Goal: Task Accomplishment & Management: Use online tool/utility

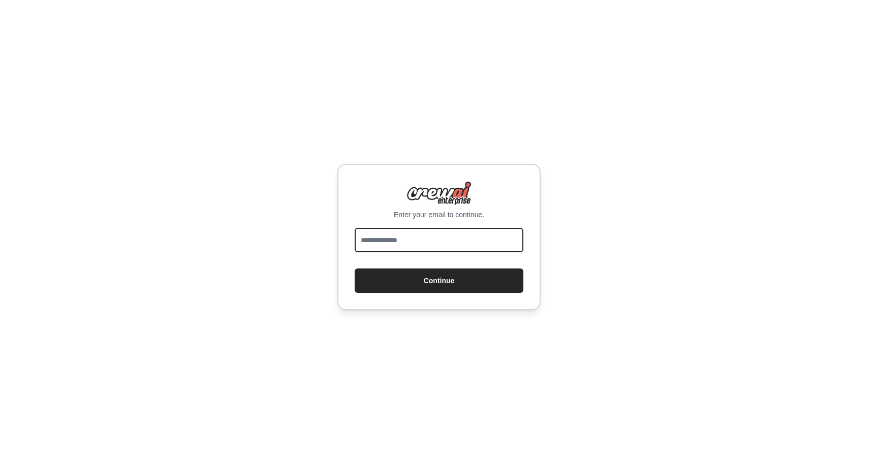
click at [411, 236] on input "email" at bounding box center [439, 240] width 169 height 24
type input "**********"
click at [355, 269] on button "Continue" at bounding box center [439, 281] width 169 height 24
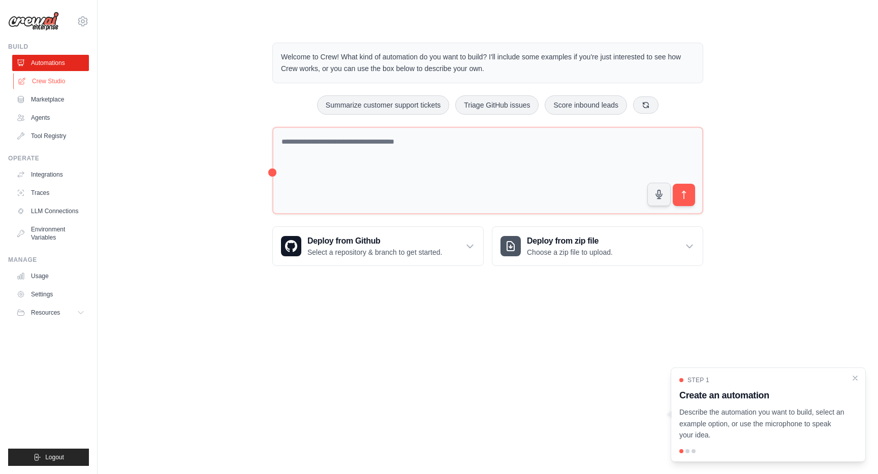
click at [47, 83] on link "Crew Studio" at bounding box center [51, 81] width 77 height 16
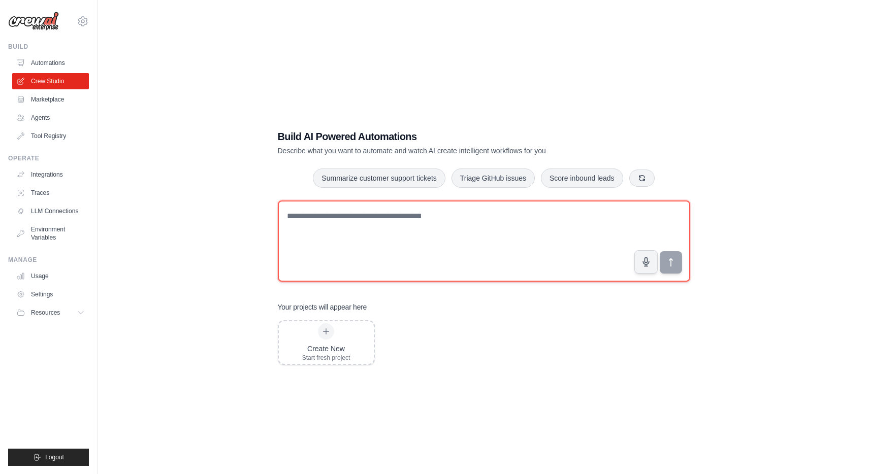
click at [643, 227] on textarea at bounding box center [484, 241] width 412 height 81
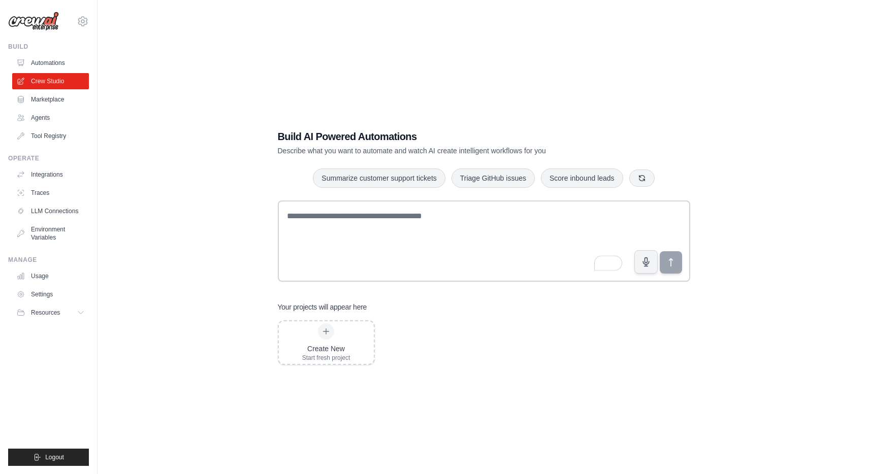
click at [428, 159] on div "Build AI Powered Automations Describe what you want to automate and watch AI cr…" at bounding box center [484, 247] width 437 height 268
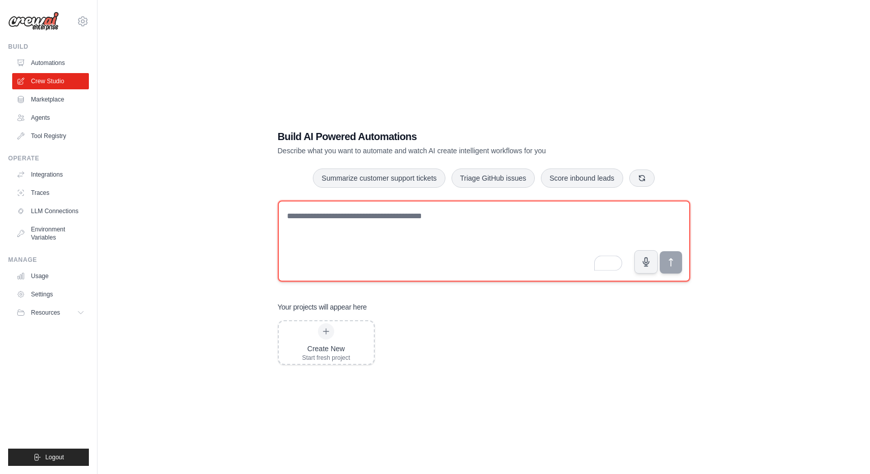
click at [351, 231] on textarea "To enrich screen reader interactions, please activate Accessibility in Grammarl…" at bounding box center [484, 241] width 412 height 81
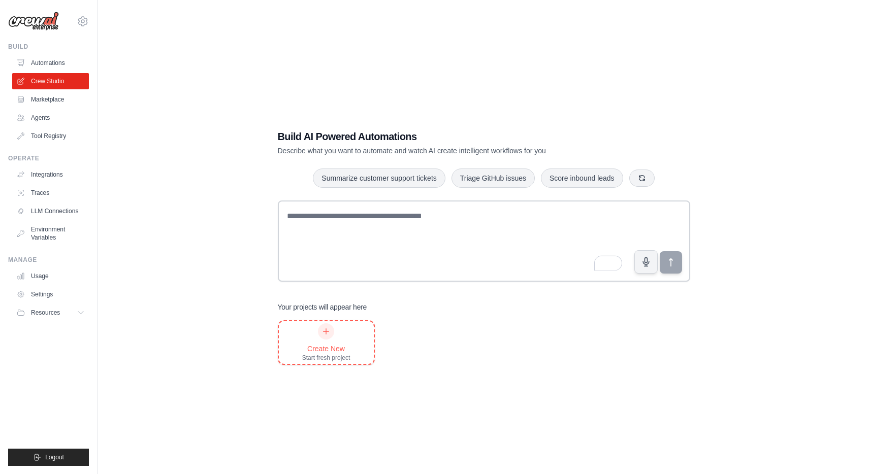
click at [336, 326] on div "Create New Start fresh project" at bounding box center [326, 343] width 48 height 39
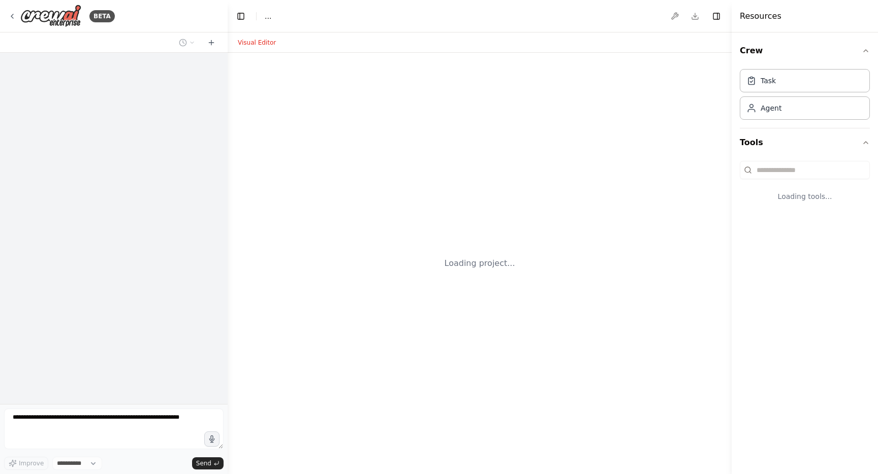
select select "****"
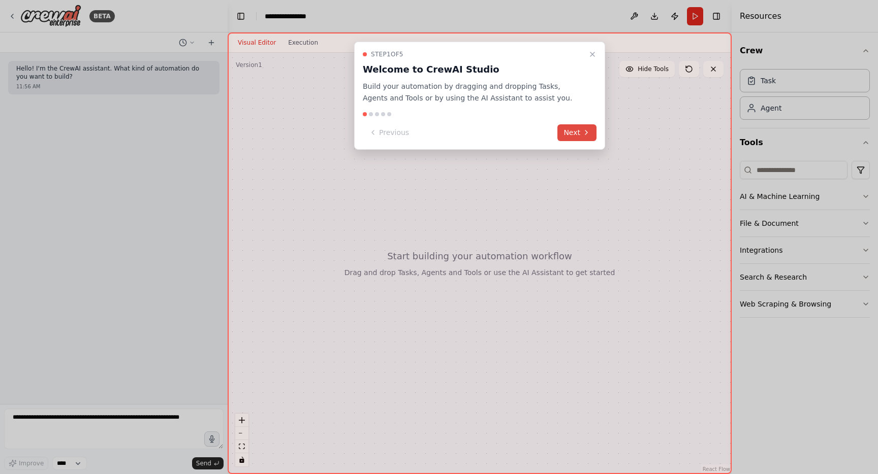
click at [587, 129] on icon at bounding box center [586, 133] width 8 height 8
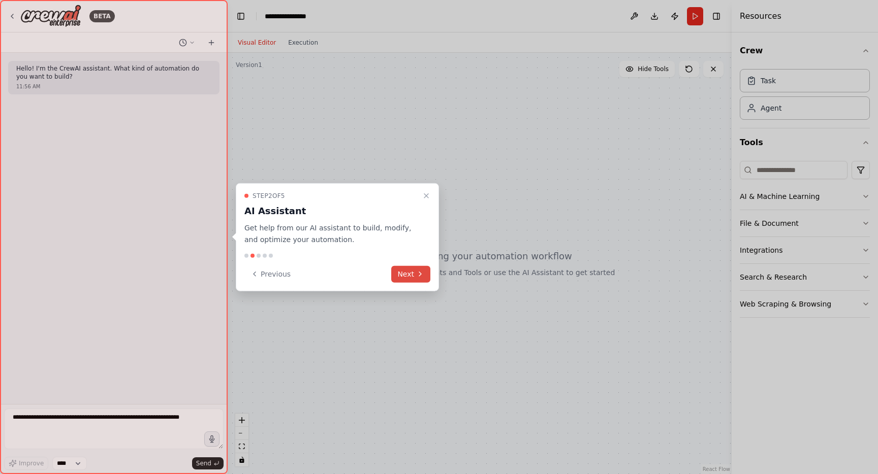
click at [412, 269] on button "Next" at bounding box center [410, 274] width 39 height 17
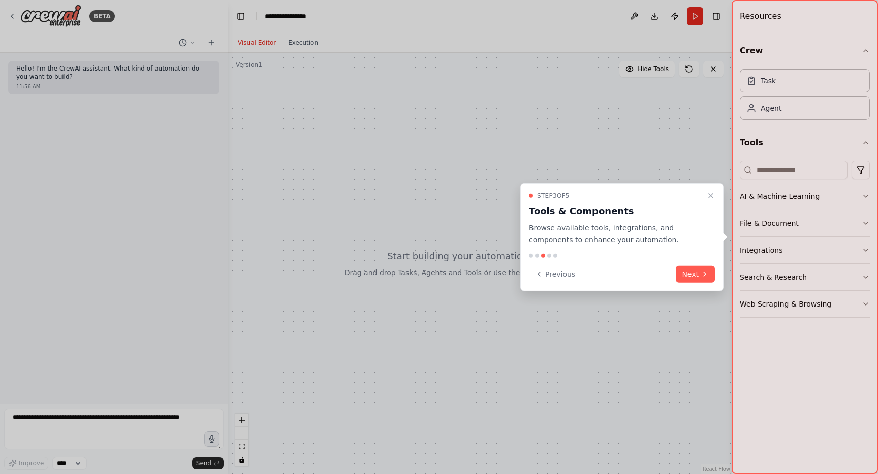
click at [707, 266] on button "Next" at bounding box center [695, 274] width 39 height 17
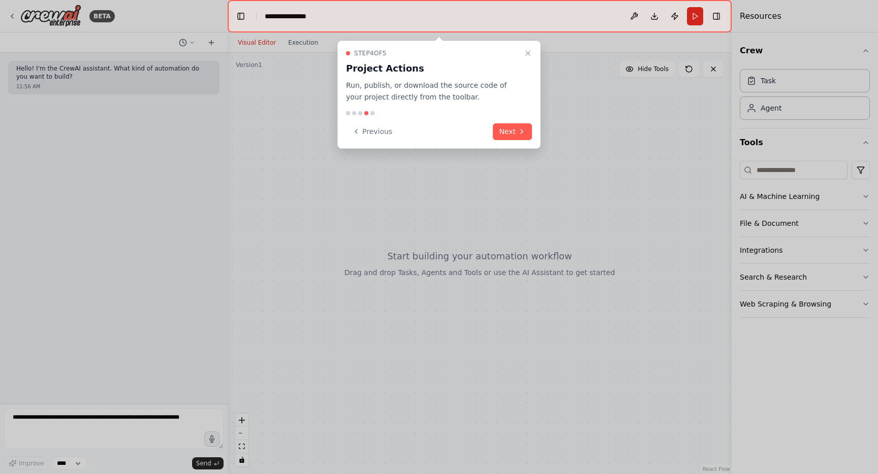
click at [528, 142] on div "Step 4 of 5 Project Actions Run, publish, or download the source code of your p…" at bounding box center [438, 95] width 203 height 108
click at [520, 134] on icon at bounding box center [522, 131] width 8 height 8
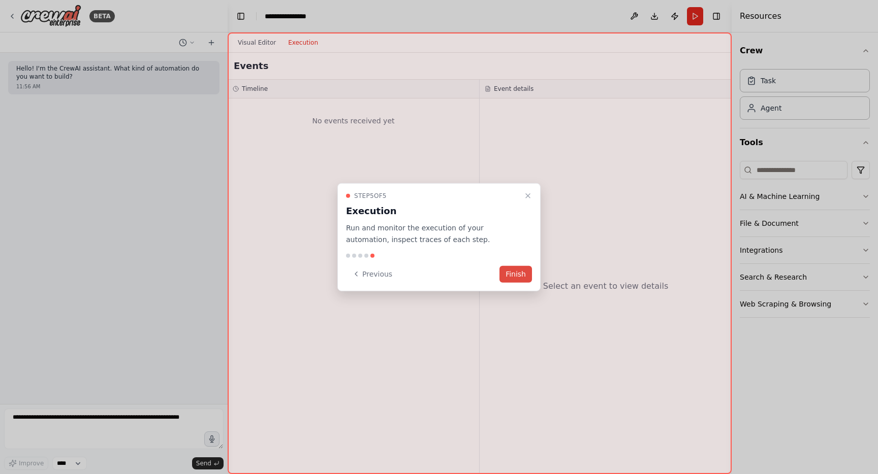
click at [513, 273] on button "Finish" at bounding box center [515, 274] width 33 height 17
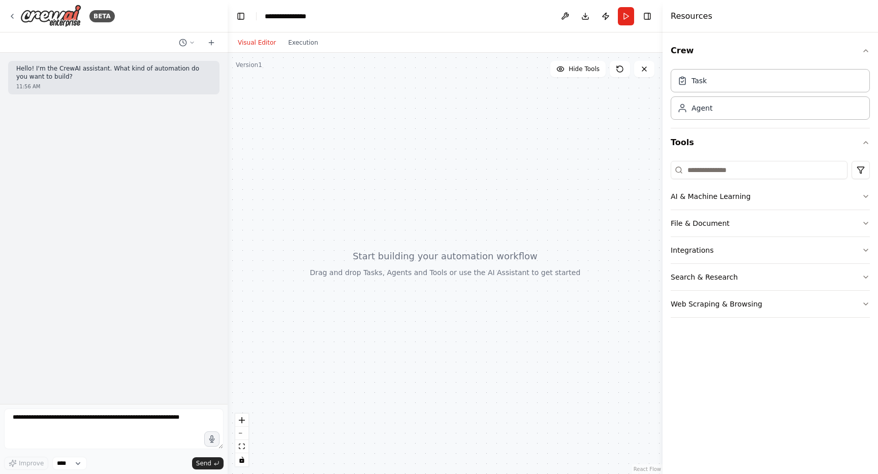
drag, startPoint x: 732, startPoint y: 181, endPoint x: 673, endPoint y: 185, distance: 59.1
click at [666, 185] on div at bounding box center [664, 237] width 4 height 474
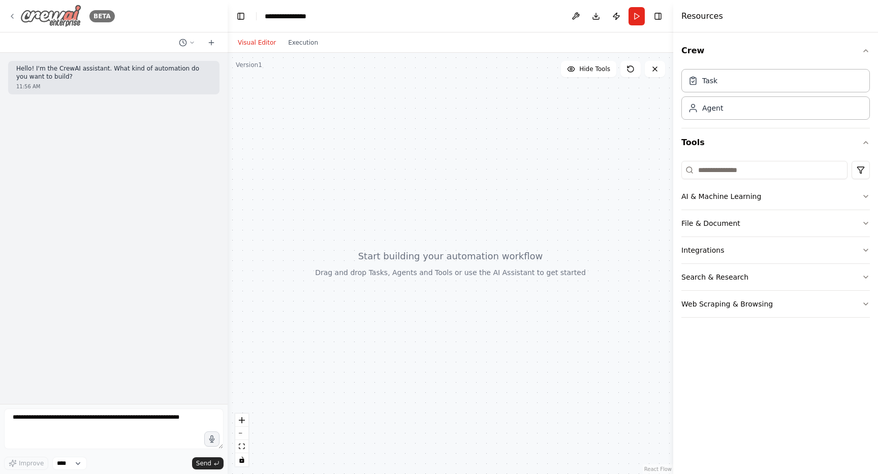
click at [9, 16] on icon at bounding box center [12, 16] width 8 height 8
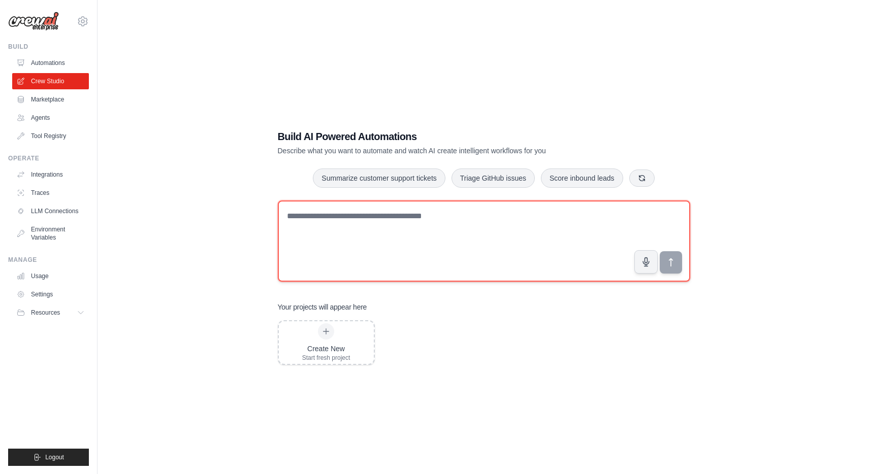
click at [480, 210] on textarea at bounding box center [484, 241] width 412 height 81
click at [342, 253] on textarea "To enrich screen reader interactions, please activate Accessibility in Grammarl…" at bounding box center [484, 241] width 412 height 81
paste textarea "**********"
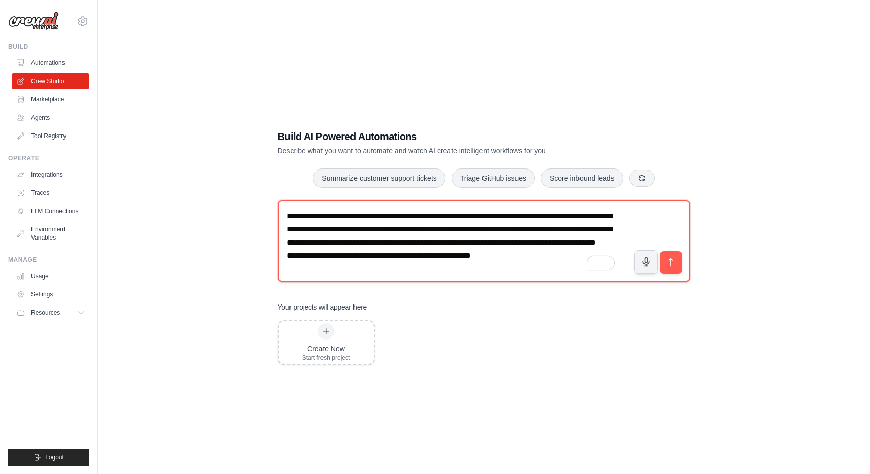
scroll to position [19, 0]
type textarea "**********"
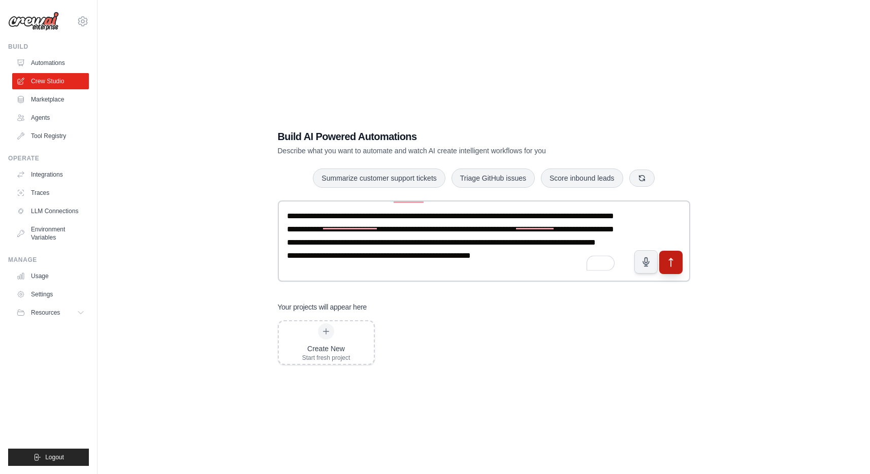
click at [669, 262] on icon "submit" at bounding box center [670, 263] width 11 height 11
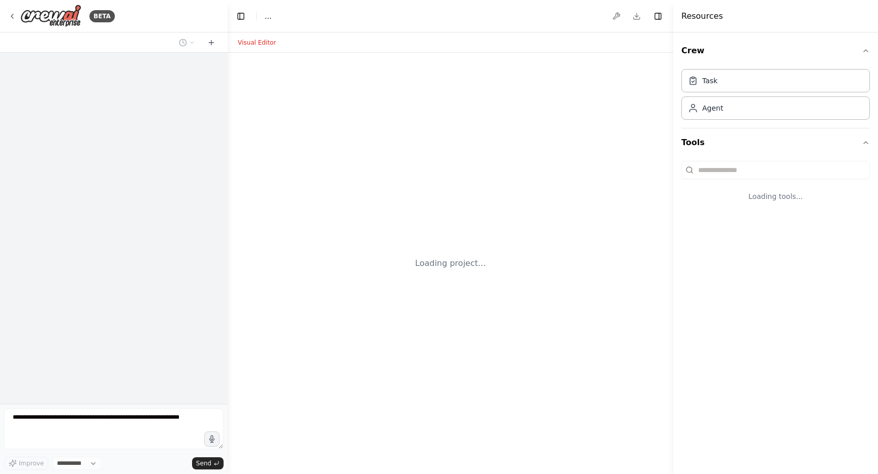
select select "****"
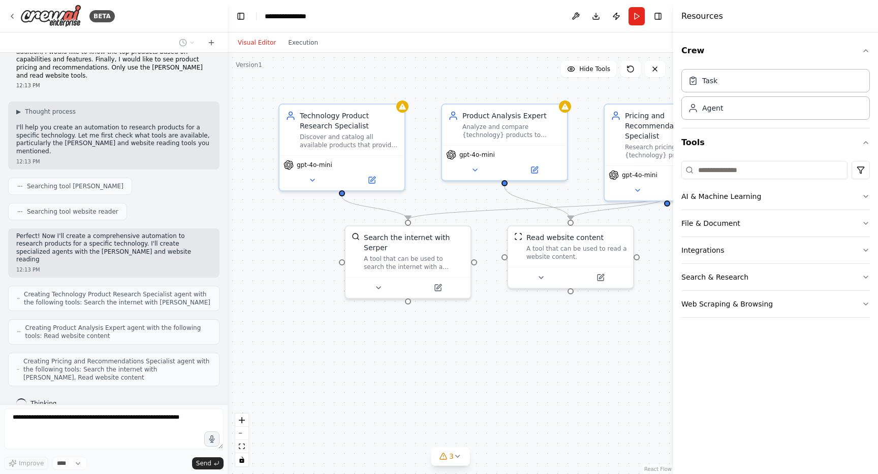
scroll to position [49, 0]
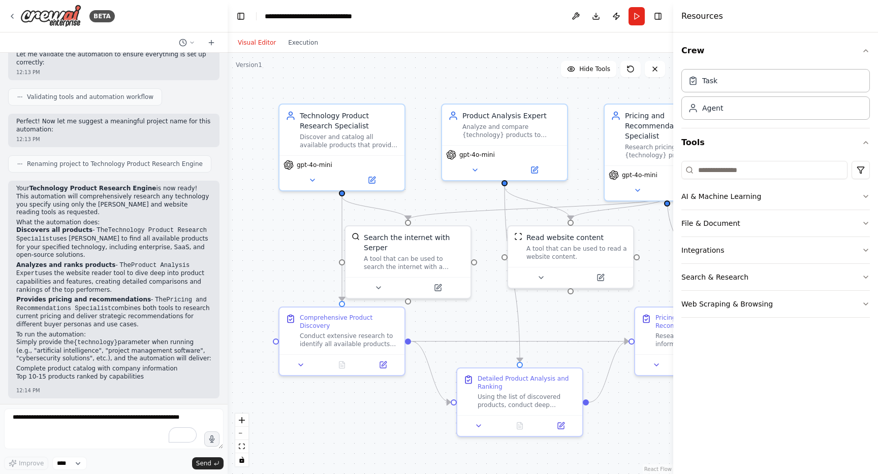
click at [594, 41] on div "Visual Editor Execution" at bounding box center [450, 43] width 445 height 20
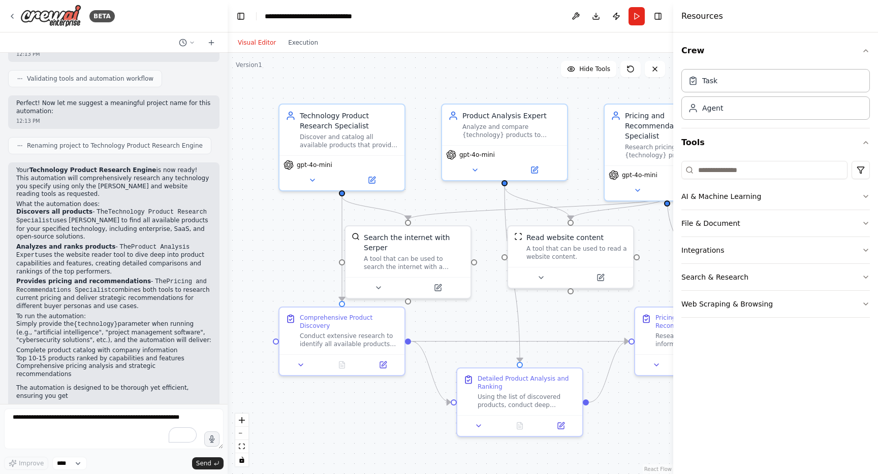
scroll to position [540, 0]
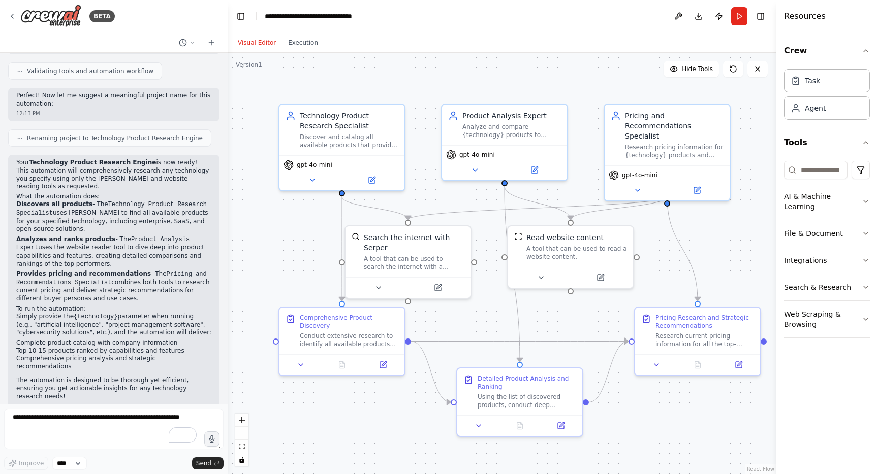
drag, startPoint x: 674, startPoint y: 44, endPoint x: 783, endPoint y: 45, distance: 109.7
click at [783, 45] on div "Resources Crew Task Agent Tools AI & Machine Learning File & Document Integrati…" at bounding box center [827, 237] width 102 height 474
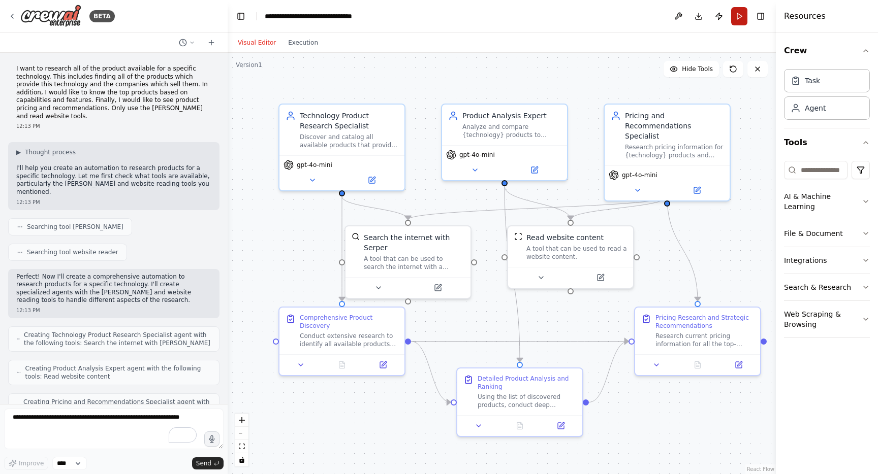
click at [741, 20] on button "Run" at bounding box center [739, 16] width 16 height 18
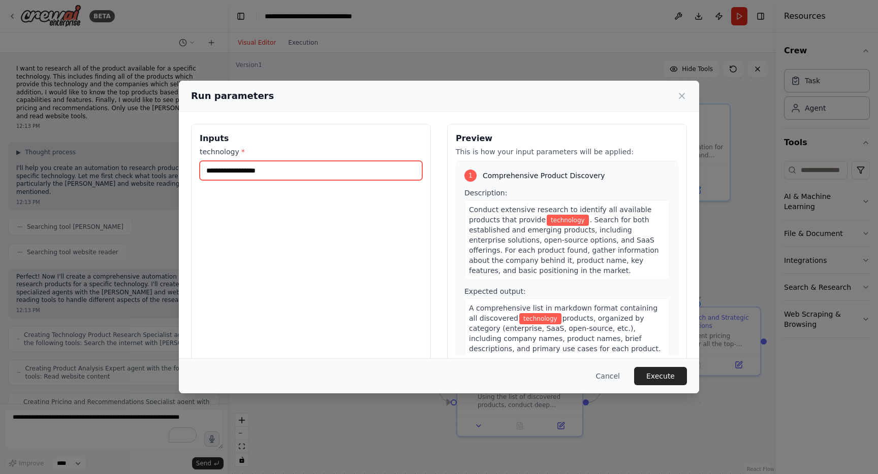
click at [328, 166] on input "technology *" at bounding box center [311, 170] width 222 height 19
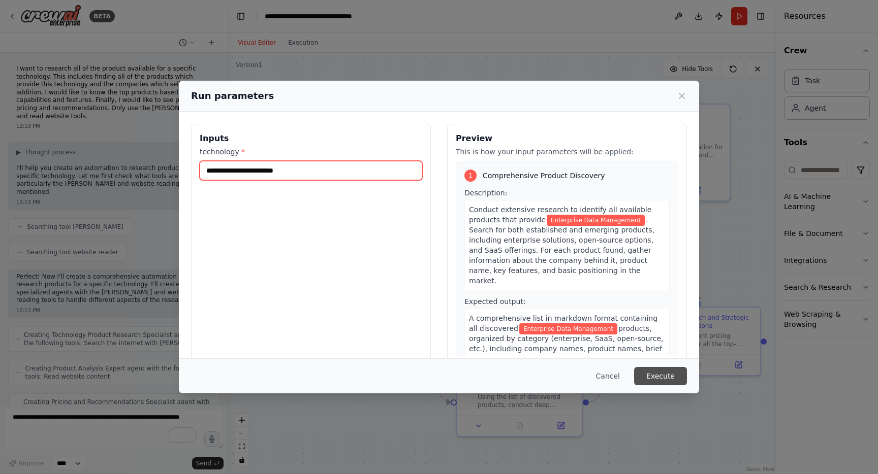
type input "**********"
click at [675, 378] on button "Execute" at bounding box center [660, 376] width 53 height 18
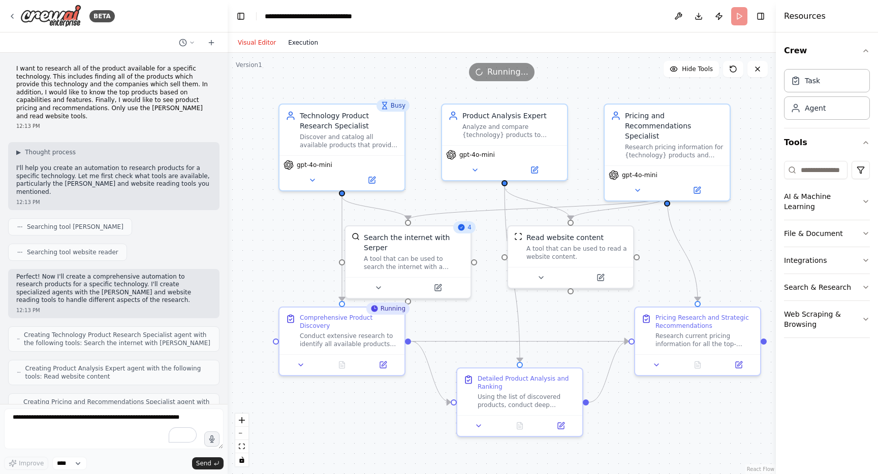
click at [299, 42] on button "Execution" at bounding box center [303, 43] width 42 height 12
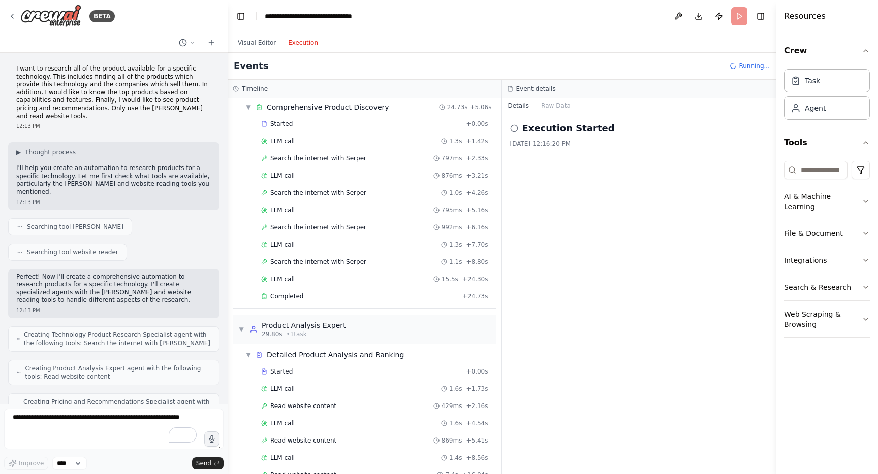
scroll to position [382, 0]
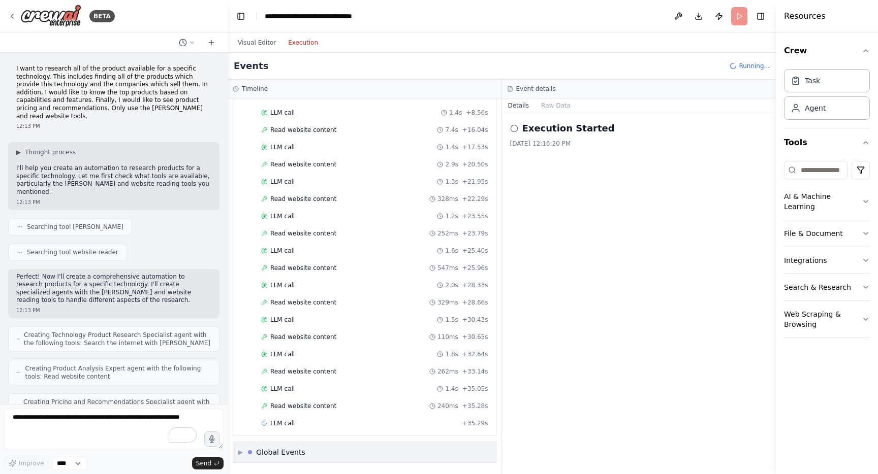
click at [237, 452] on div "▶ Global Events" at bounding box center [364, 452] width 263 height 20
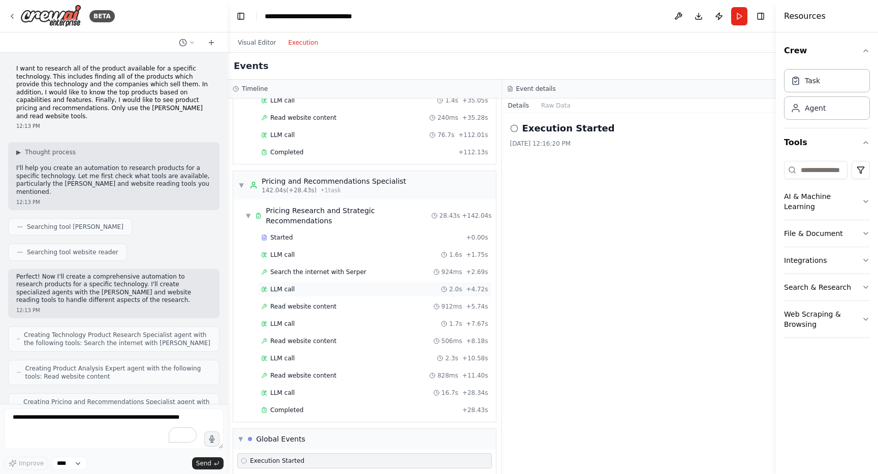
scroll to position [732, 0]
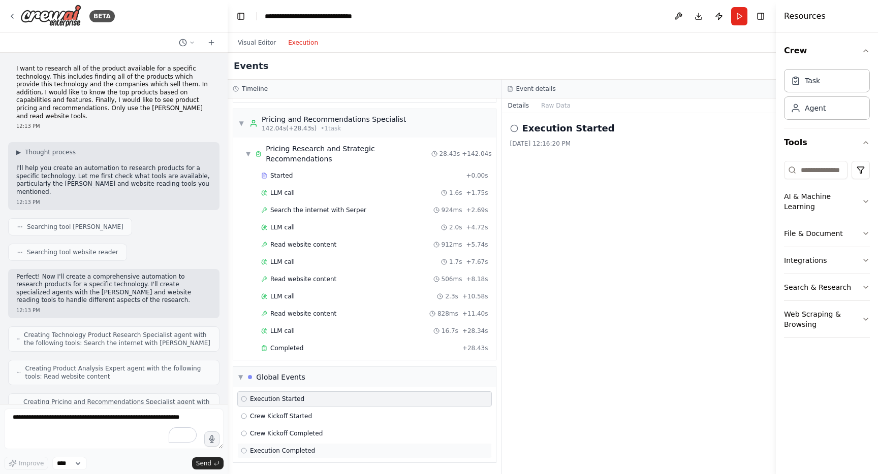
click at [291, 446] on div "Execution Completed" at bounding box center [364, 450] width 254 height 15
click at [586, 134] on h2 "Execution Completed" at bounding box center [576, 128] width 109 height 14
click at [239, 119] on span "▼" at bounding box center [241, 123] width 6 height 8
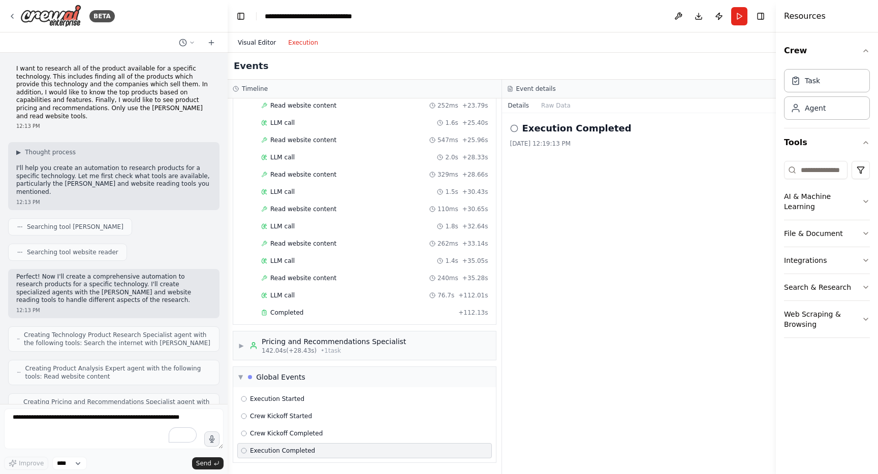
click at [264, 44] on button "Visual Editor" at bounding box center [257, 43] width 50 height 12
click at [304, 44] on button "Execution" at bounding box center [303, 43] width 42 height 12
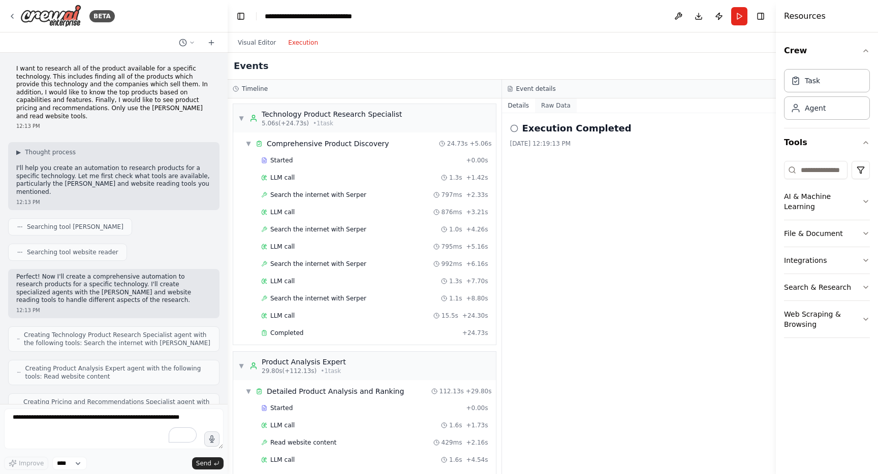
click at [556, 105] on button "Raw Data" at bounding box center [556, 106] width 42 height 14
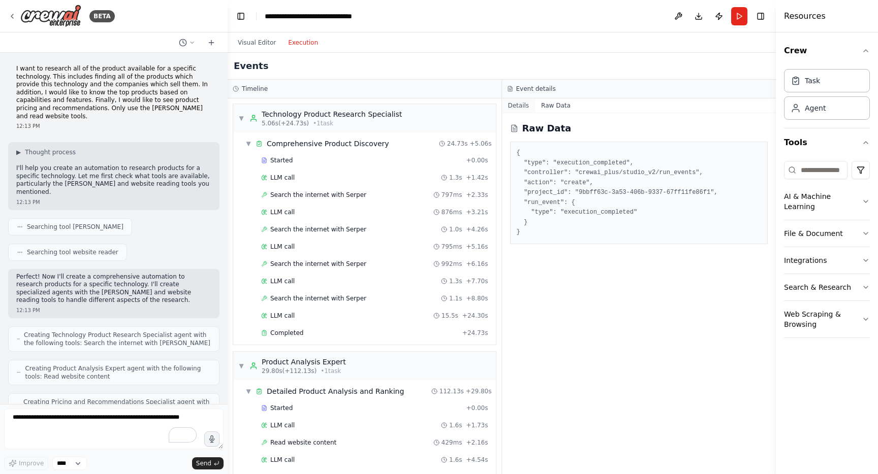
click at [522, 106] on button "Details" at bounding box center [519, 106] width 34 height 14
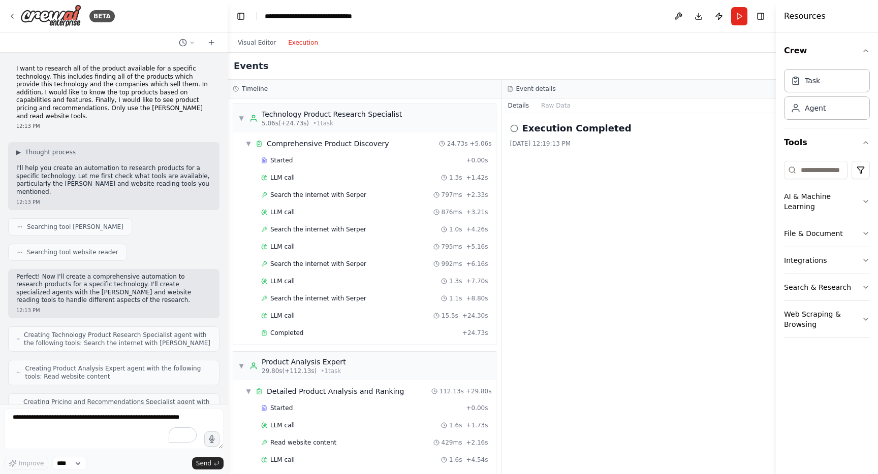
click at [532, 137] on div "Execution Completed 8/21/2025, 12:19:13 PM" at bounding box center [639, 134] width 258 height 26
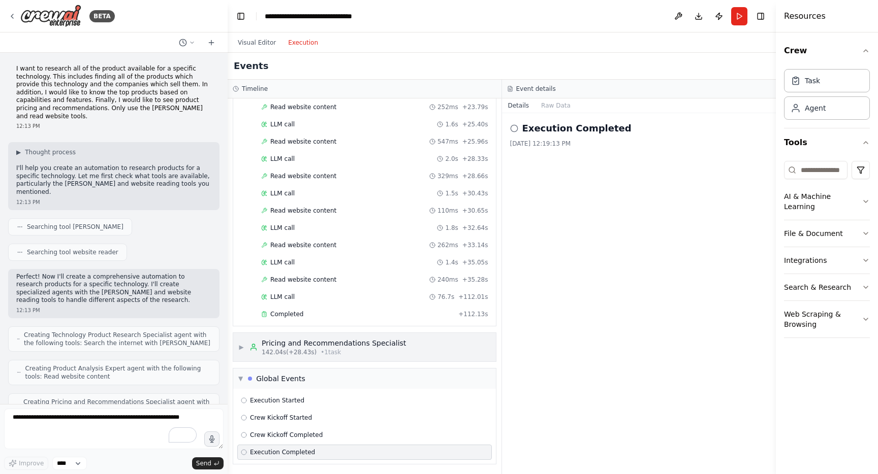
scroll to position [510, 0]
click at [239, 346] on span "▶" at bounding box center [241, 346] width 6 height 8
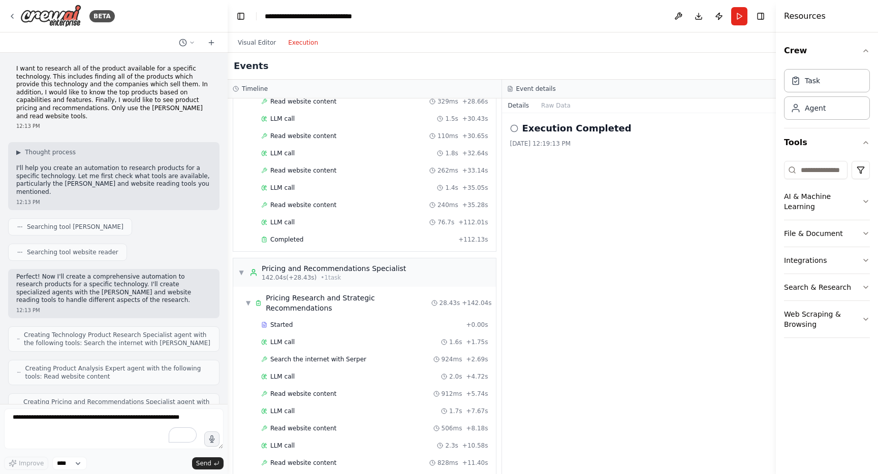
scroll to position [732, 0]
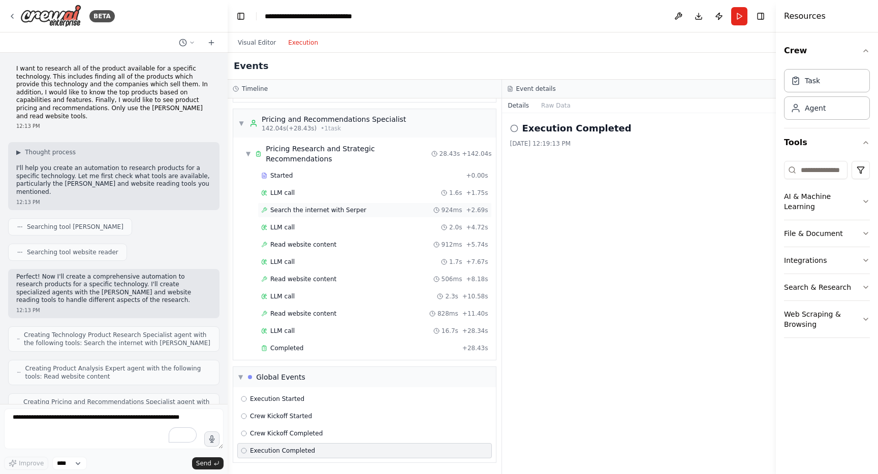
click at [294, 206] on span "Search the internet with Serper" at bounding box center [318, 210] width 96 height 8
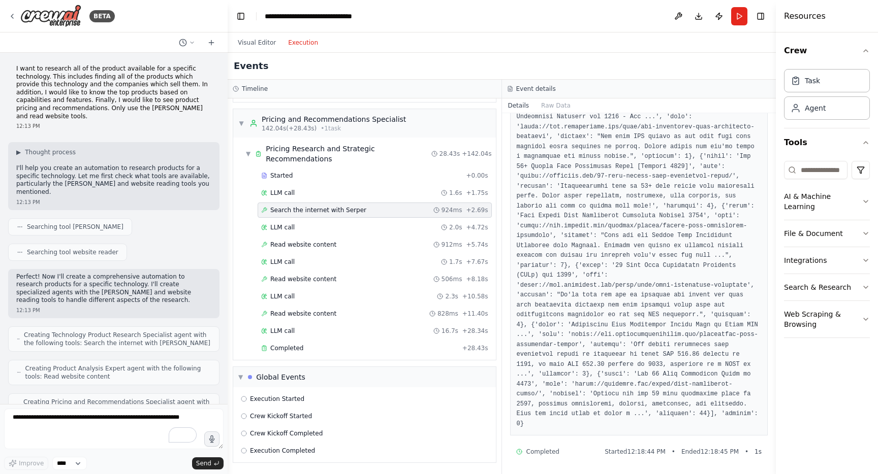
scroll to position [0, 0]
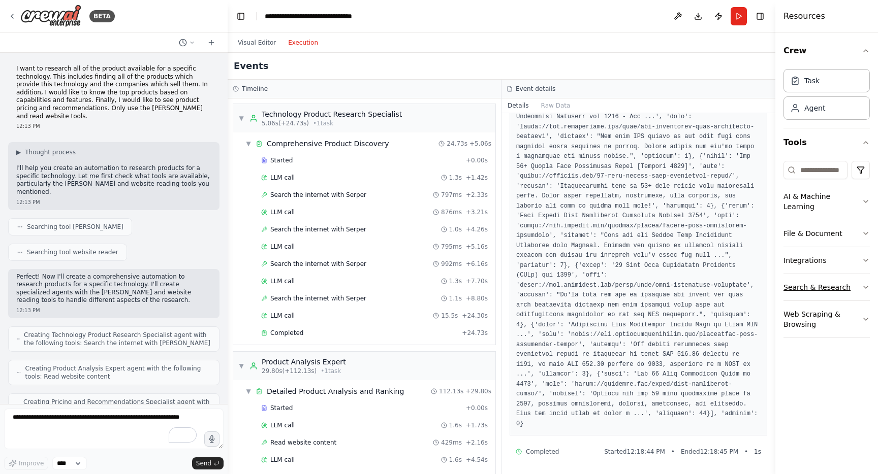
drag, startPoint x: 778, startPoint y: 272, endPoint x: 808, endPoint y: 287, distance: 33.4
click at [808, 287] on div "Resources Crew Task Agent Tools AI & Machine Learning File & Document Integrati…" at bounding box center [826, 237] width 103 height 474
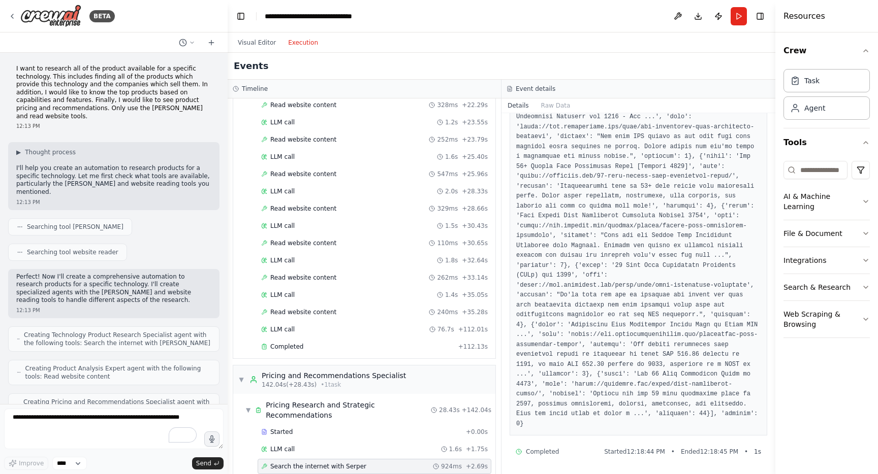
scroll to position [732, 0]
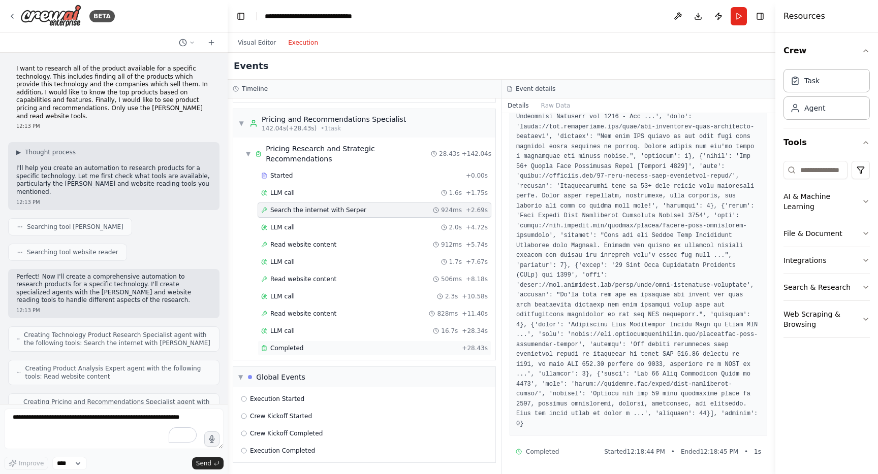
click at [322, 346] on div "Completed" at bounding box center [359, 348] width 197 height 8
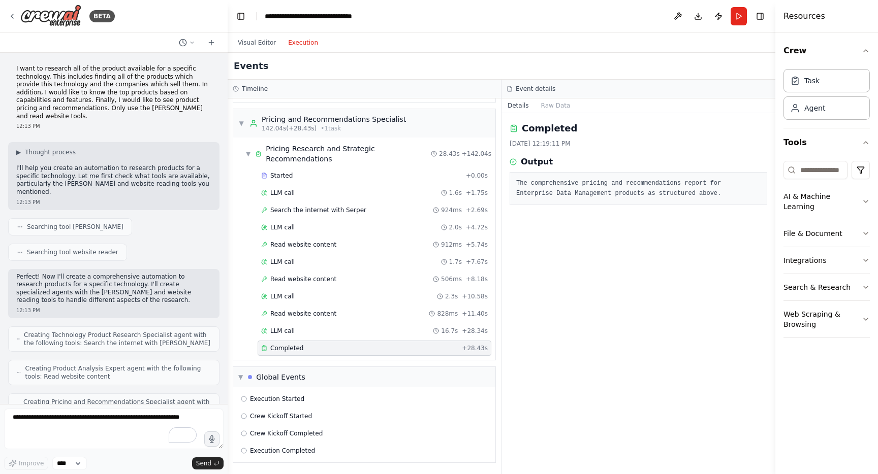
click at [554, 133] on h2 "Completed" at bounding box center [549, 128] width 55 height 14
click at [554, 132] on h2 "Completed" at bounding box center [549, 128] width 55 height 14
click at [529, 158] on h3 "Output" at bounding box center [537, 162] width 32 height 12
click at [548, 107] on button "Raw Data" at bounding box center [556, 106] width 42 height 14
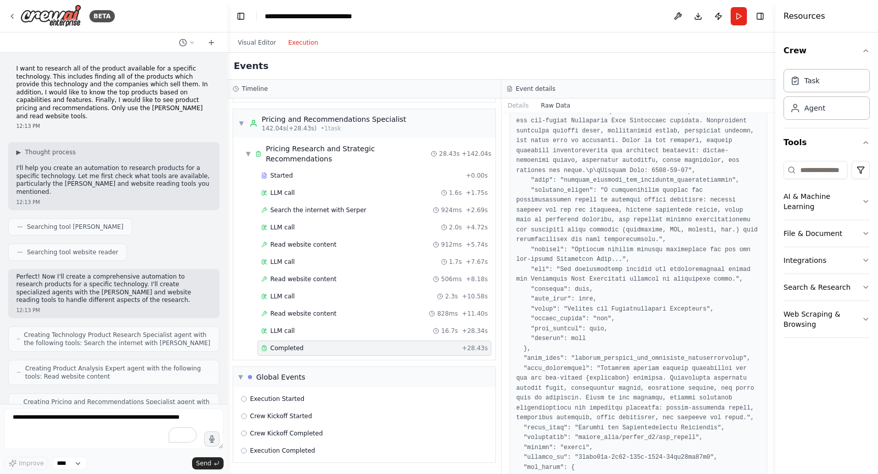
scroll to position [0, 0]
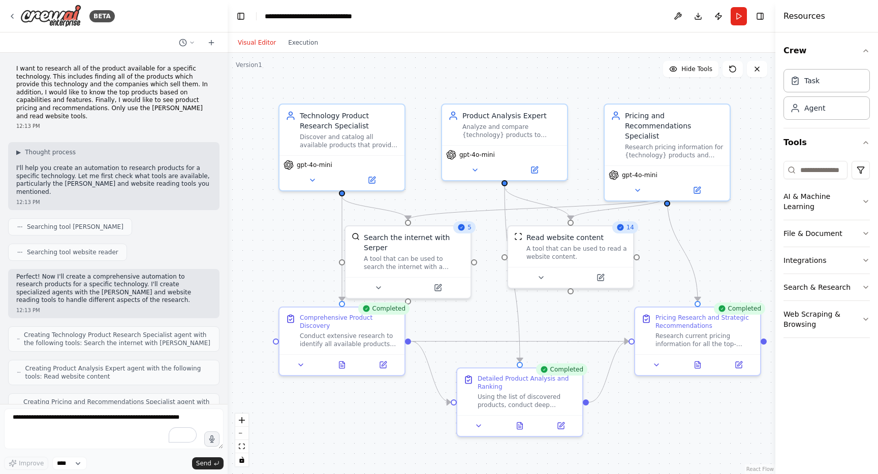
click at [252, 39] on button "Visual Editor" at bounding box center [257, 43] width 50 height 12
click at [312, 177] on icon at bounding box center [312, 178] width 4 height 2
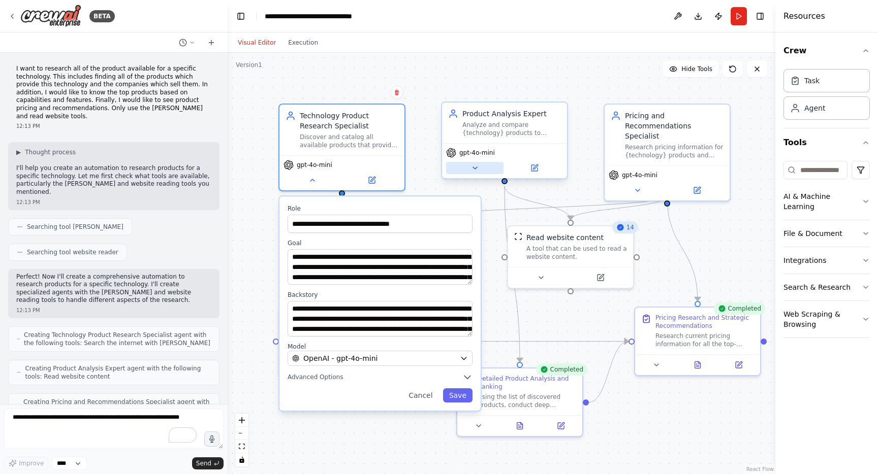
click at [475, 170] on icon at bounding box center [475, 168] width 8 height 8
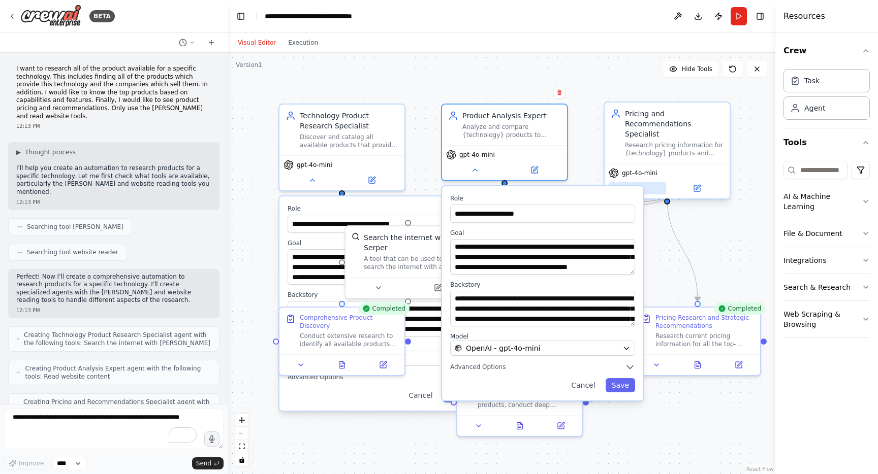
click at [641, 184] on icon at bounding box center [637, 188] width 8 height 8
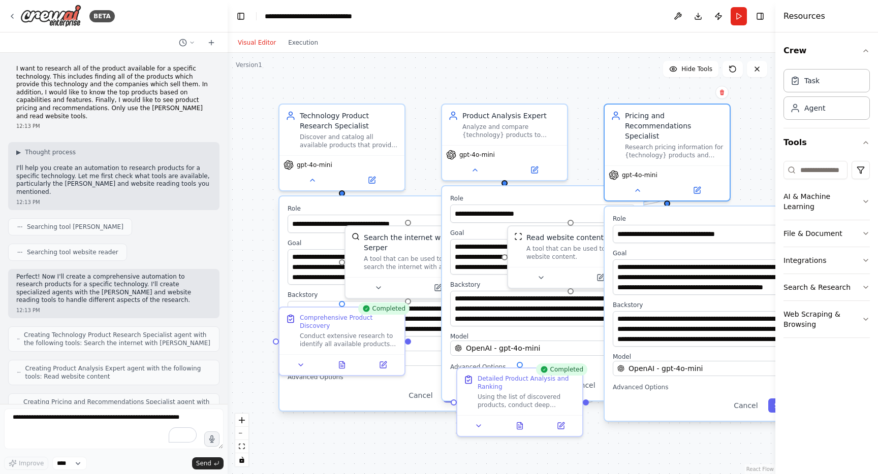
click at [666, 444] on div ".deletable-edge-delete-btn { width: 20px; height: 20px; border: 0px solid #ffff…" at bounding box center [502, 264] width 548 height 422
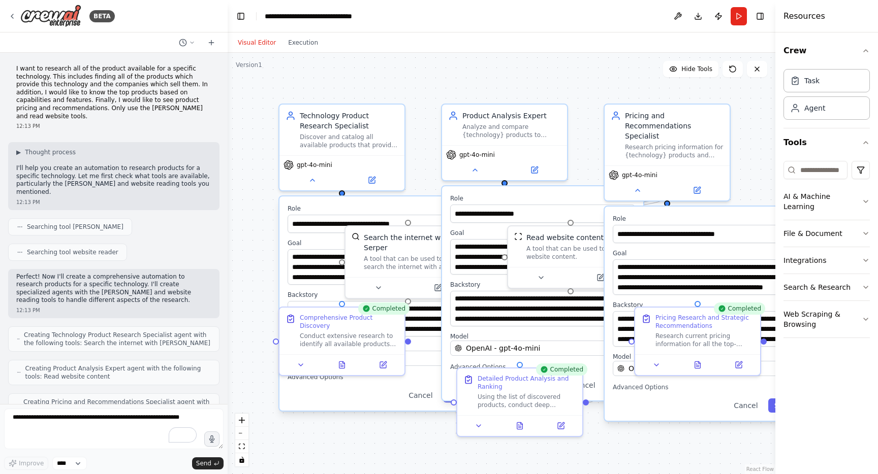
click at [751, 105] on div ".deletable-edge-delete-btn { width: 20px; height: 20px; border: 0px solid #ffff…" at bounding box center [502, 264] width 548 height 422
click at [265, 182] on div ".deletable-edge-delete-btn { width: 20px; height: 20px; border: 0px solid #ffff…" at bounding box center [502, 264] width 548 height 422
click at [422, 436] on div ".deletable-edge-delete-btn { width: 20px; height: 20px; border: 0px solid #ffff…" at bounding box center [502, 264] width 548 height 422
click at [665, 339] on div "Research current pricing information for all the top-ranked {technology} produc…" at bounding box center [704, 338] width 99 height 16
click at [302, 45] on button "Execution" at bounding box center [303, 43] width 42 height 12
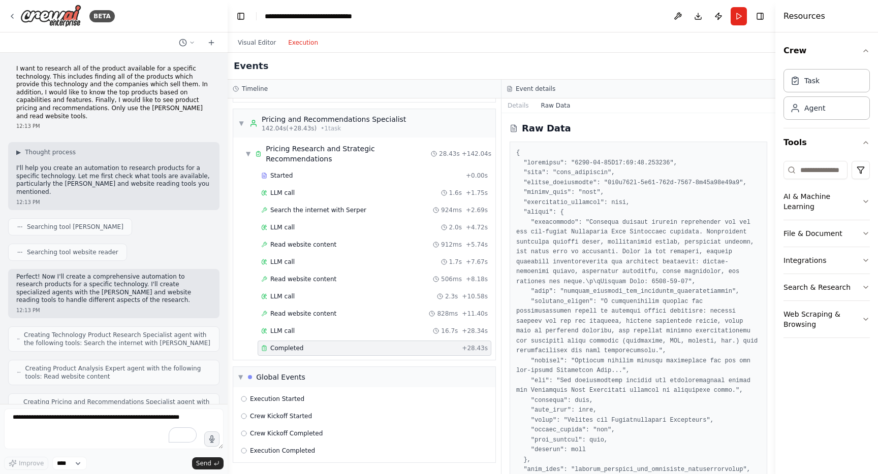
click at [552, 108] on button "Raw Data" at bounding box center [556, 106] width 42 height 14
click at [515, 103] on button "Details" at bounding box center [518, 106] width 34 height 14
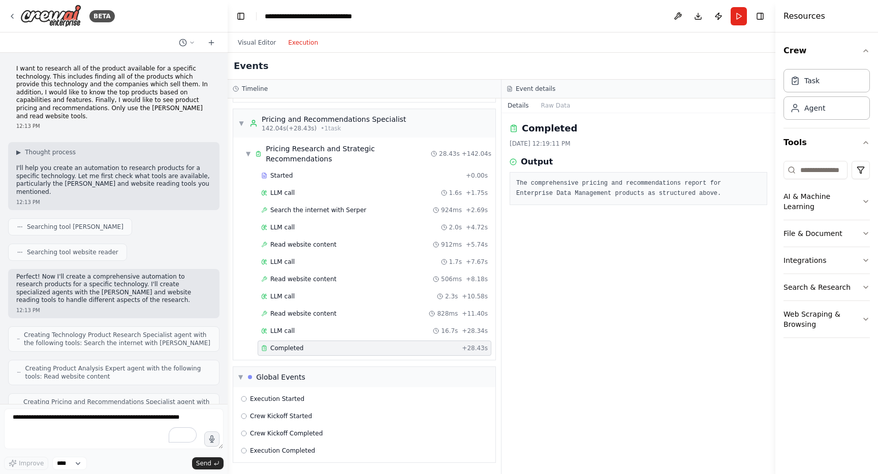
click at [543, 288] on div "Completed 8/21/2025, 12:19:11 PM Output The comprehensive pricing and recommend…" at bounding box center [638, 293] width 274 height 361
click at [241, 376] on span "▼" at bounding box center [240, 377] width 5 height 8
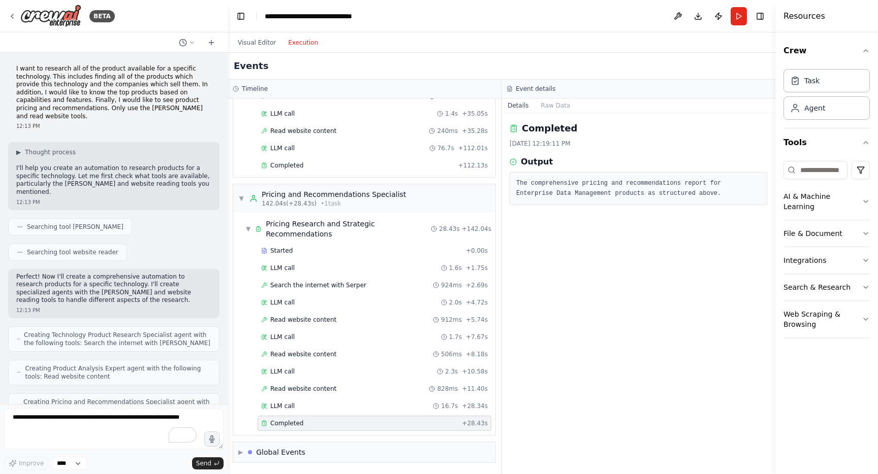
scroll to position [540, 0]
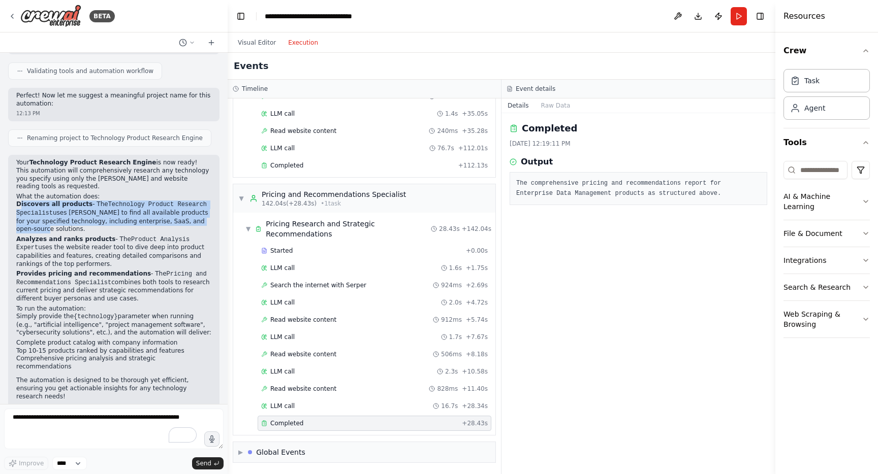
drag, startPoint x: 21, startPoint y: 197, endPoint x: 48, endPoint y: 224, distance: 38.1
click at [48, 224] on p "Discovers all products - The Technology Product Research Specialist uses Serper…" at bounding box center [113, 217] width 195 height 33
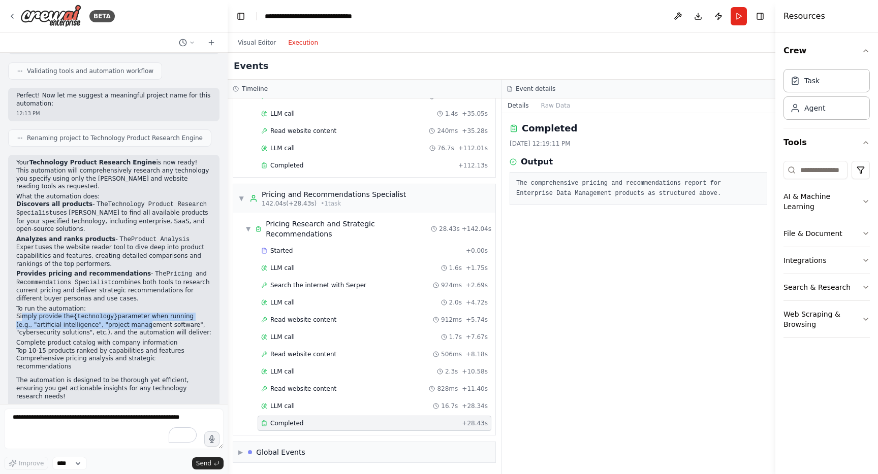
drag, startPoint x: 21, startPoint y: 306, endPoint x: 138, endPoint y: 314, distance: 117.1
click at [138, 314] on p "Simply provide the {technology} parameter when running (e.g., "artificial intel…" at bounding box center [113, 325] width 195 height 24
click at [713, 36] on div "Visual Editor Execution" at bounding box center [502, 43] width 548 height 20
click at [718, 15] on button "Publish" at bounding box center [718, 16] width 16 height 18
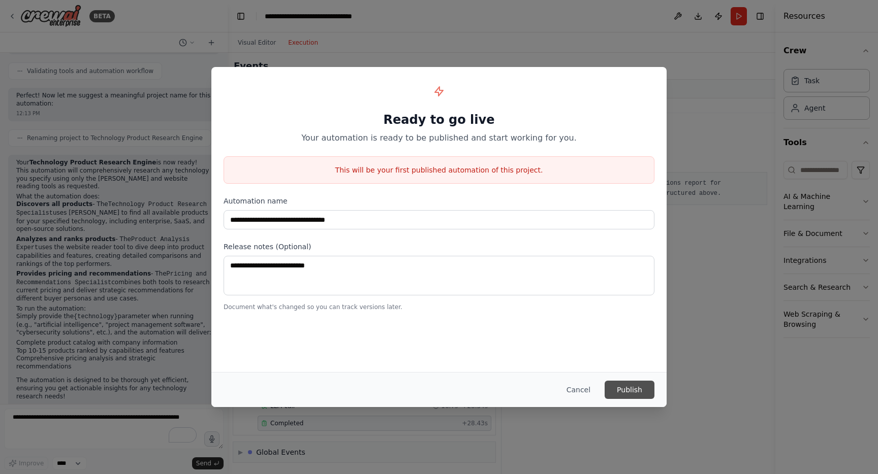
click at [624, 384] on button "Publish" at bounding box center [629, 390] width 50 height 18
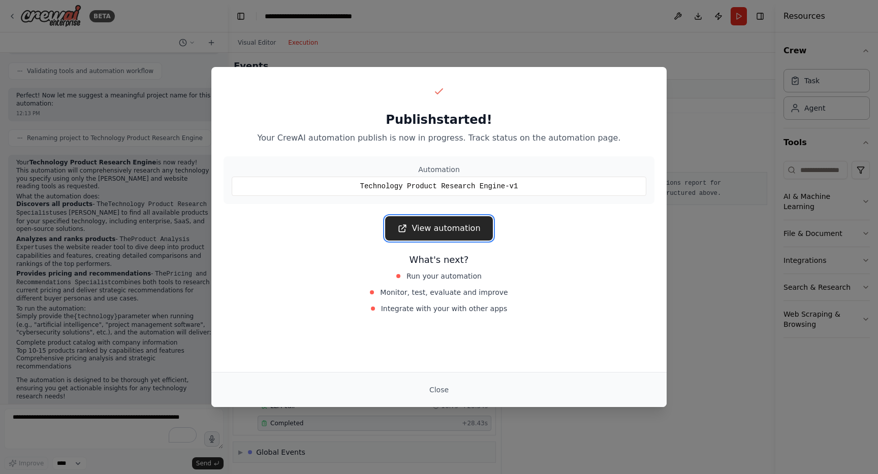
click at [439, 234] on link "View automation" at bounding box center [438, 228] width 107 height 24
click at [604, 214] on div "Publish started! Your CrewAI automation publish is now in progress. Track statu…" at bounding box center [438, 199] width 455 height 265
click at [466, 233] on link "View automation" at bounding box center [438, 228] width 107 height 24
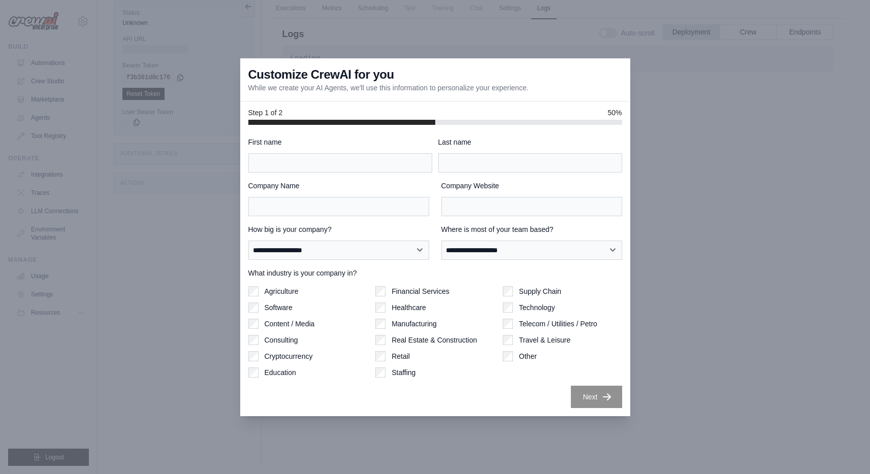
scroll to position [41, 0]
click at [292, 158] on input "First name" at bounding box center [340, 162] width 184 height 19
click at [280, 154] on input "*****" at bounding box center [340, 162] width 184 height 19
click at [280, 161] on input "*****" at bounding box center [340, 162] width 184 height 19
type input "******"
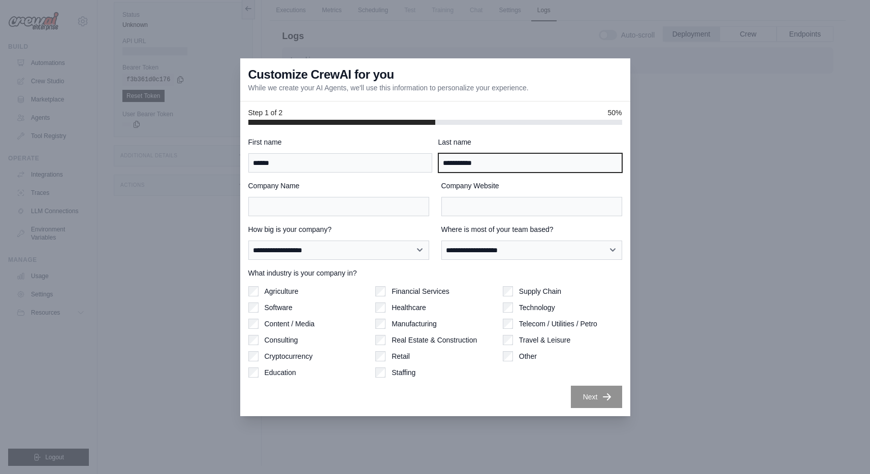
type input "**********"
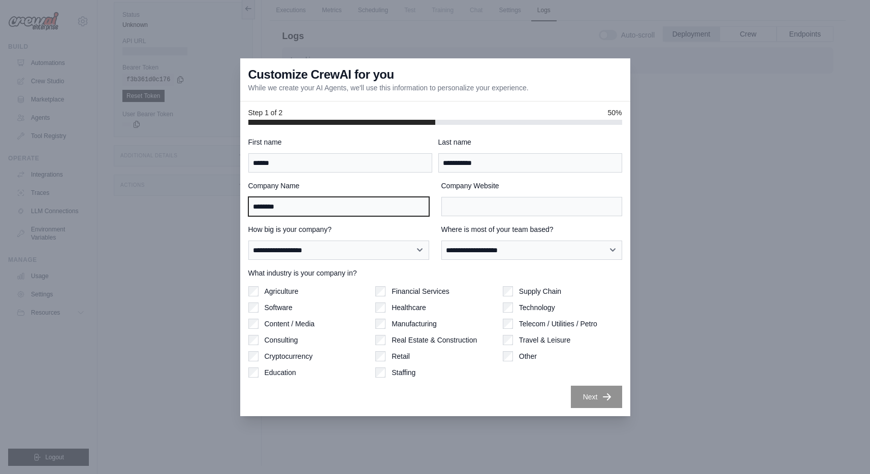
type input "********"
click at [279, 305] on label "Software" at bounding box center [279, 308] width 28 height 10
click at [532, 308] on label "Technology" at bounding box center [537, 308] width 36 height 10
click at [398, 373] on label "Staffing" at bounding box center [404, 373] width 24 height 10
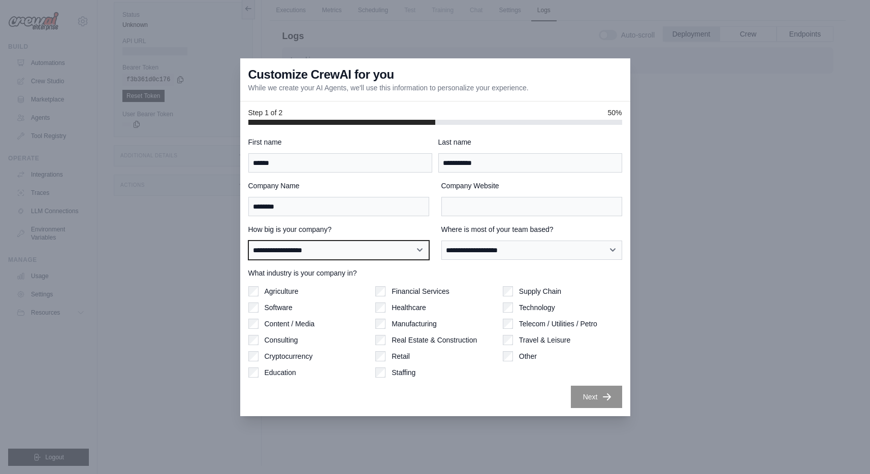
click at [341, 249] on select "**********" at bounding box center [338, 250] width 181 height 19
select select "**********"
click at [310, 253] on select "**********" at bounding box center [338, 250] width 181 height 19
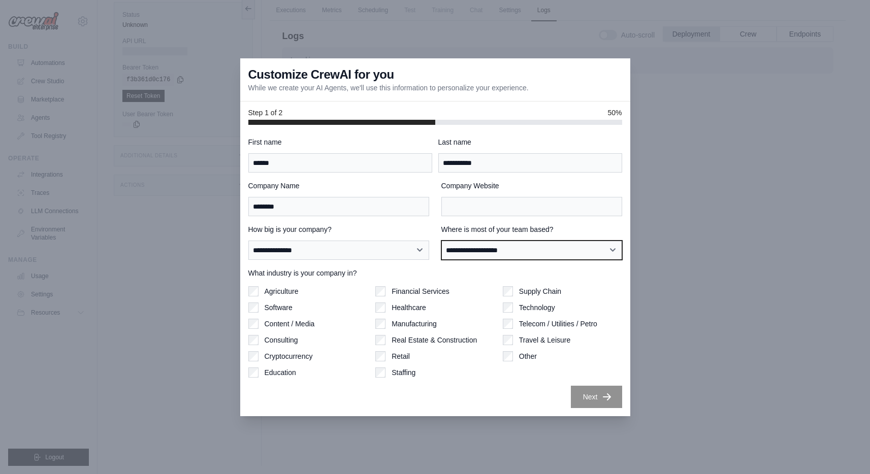
click at [508, 251] on select "**********" at bounding box center [531, 250] width 181 height 19
select select "**********"
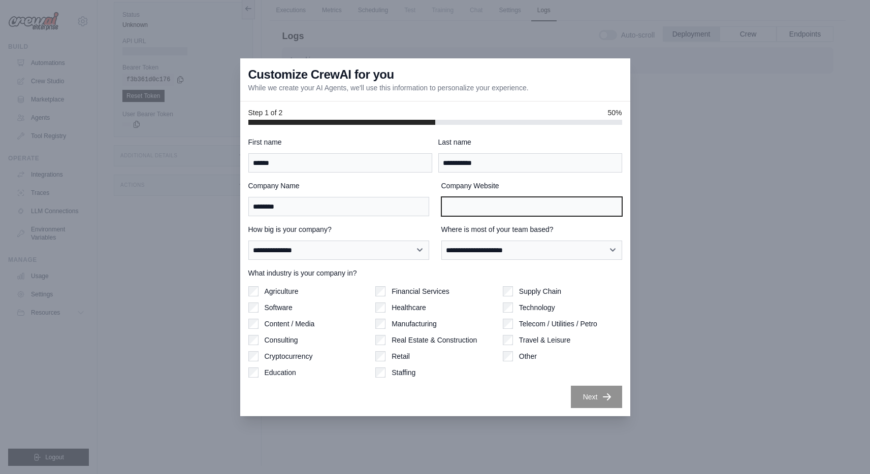
click at [480, 208] on input "Company Website" at bounding box center [531, 206] width 181 height 19
type input "*"
type input "**********"
click at [604, 391] on button "Next" at bounding box center [596, 397] width 51 height 22
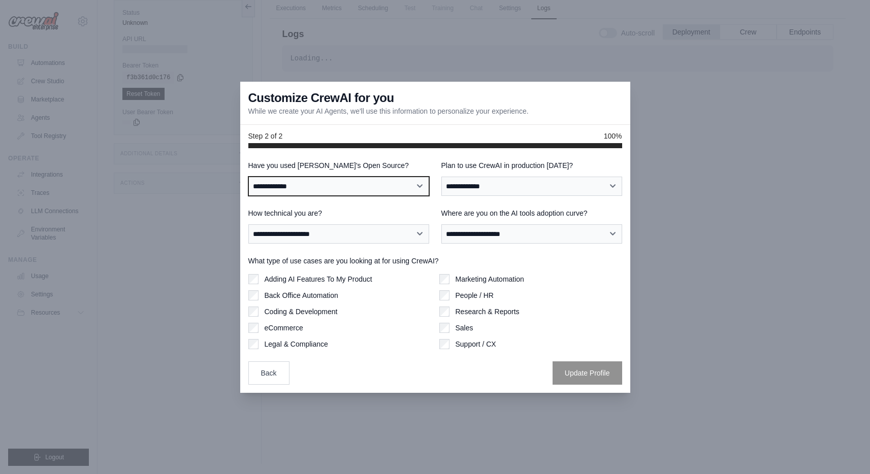
click at [350, 195] on select "**********" at bounding box center [338, 186] width 181 height 19
select select "**"
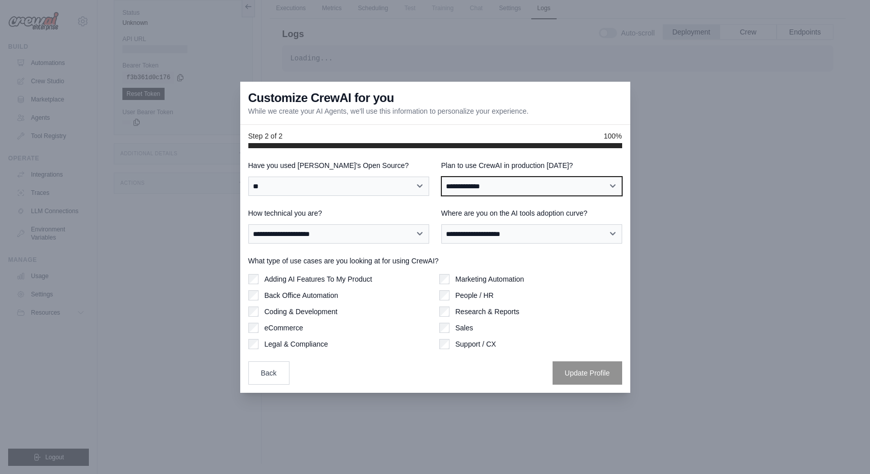
click at [501, 185] on select "**********" at bounding box center [531, 186] width 181 height 19
select select "*****"
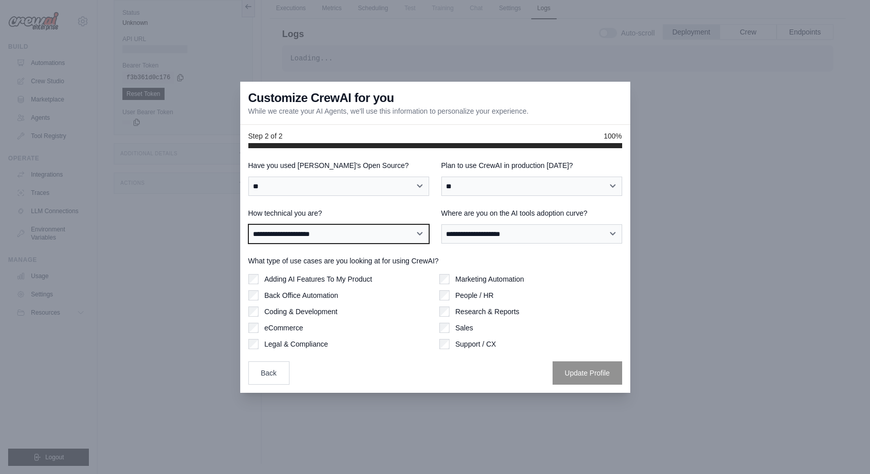
click at [370, 236] on select "**********" at bounding box center [338, 234] width 181 height 19
select select "**********"
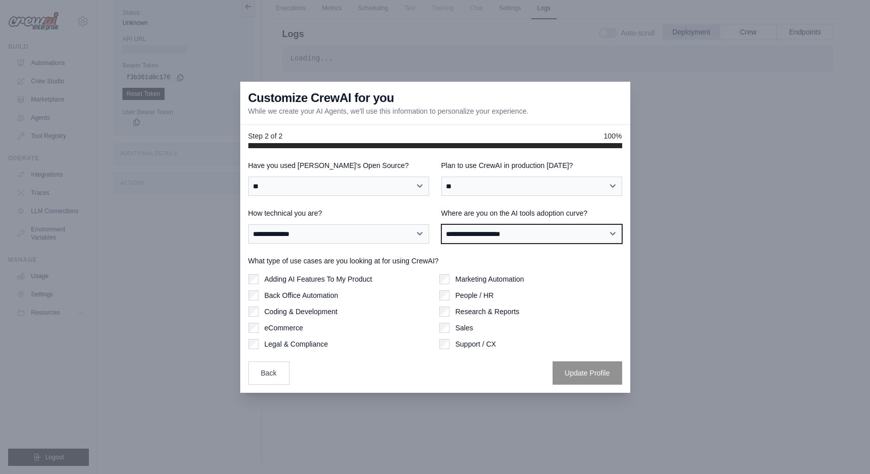
click at [480, 233] on select "**********" at bounding box center [531, 234] width 181 height 19
select select "**********"
click at [586, 386] on div "**********" at bounding box center [435, 270] width 390 height 245
click at [302, 307] on label "Coding & Development" at bounding box center [301, 312] width 73 height 10
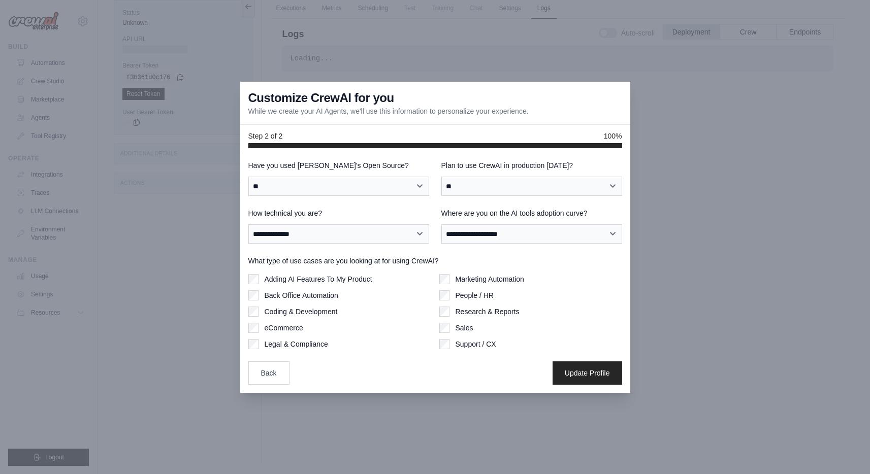
click at [305, 343] on label "Legal & Compliance" at bounding box center [296, 344] width 63 height 10
click at [467, 307] on label "Research & Reports" at bounding box center [488, 312] width 64 height 10
click at [458, 344] on label "Support / CX" at bounding box center [476, 344] width 41 height 10
click at [476, 297] on label "People / HR" at bounding box center [475, 296] width 38 height 10
click at [568, 371] on button "Update Profile" at bounding box center [588, 372] width 70 height 23
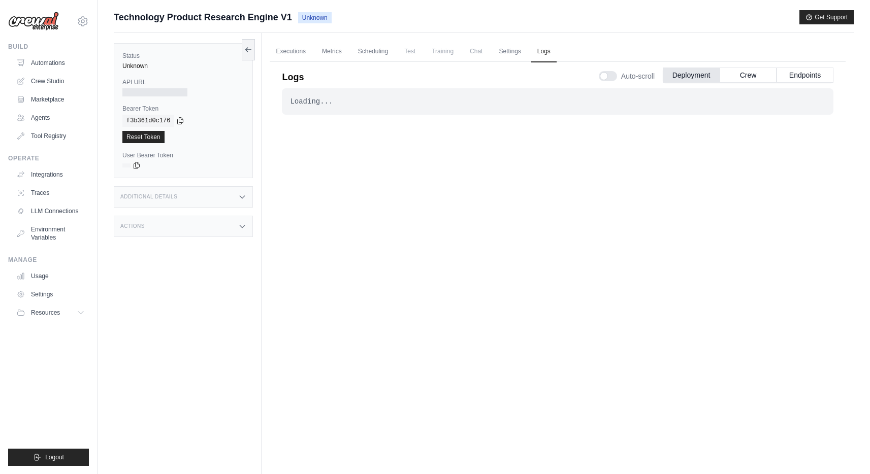
click at [428, 105] on div "Loading..." at bounding box center [557, 102] width 535 height 10
click at [302, 50] on link "Executions" at bounding box center [291, 51] width 42 height 21
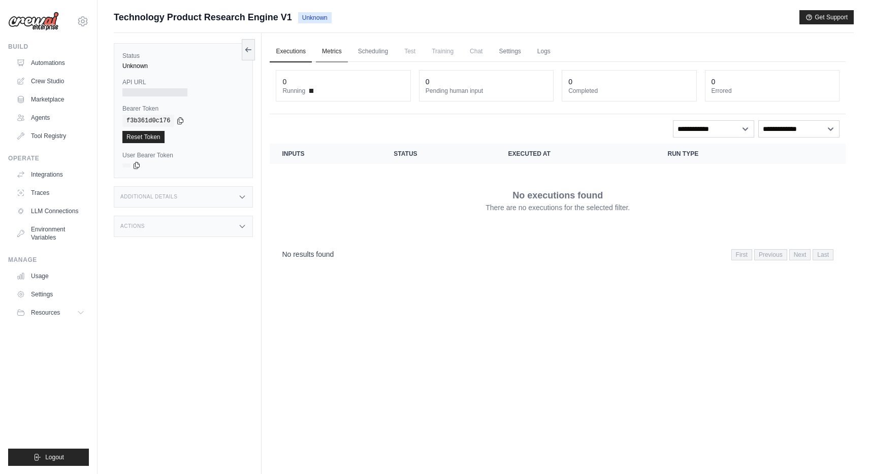
click at [330, 51] on link "Metrics" at bounding box center [332, 51] width 32 height 21
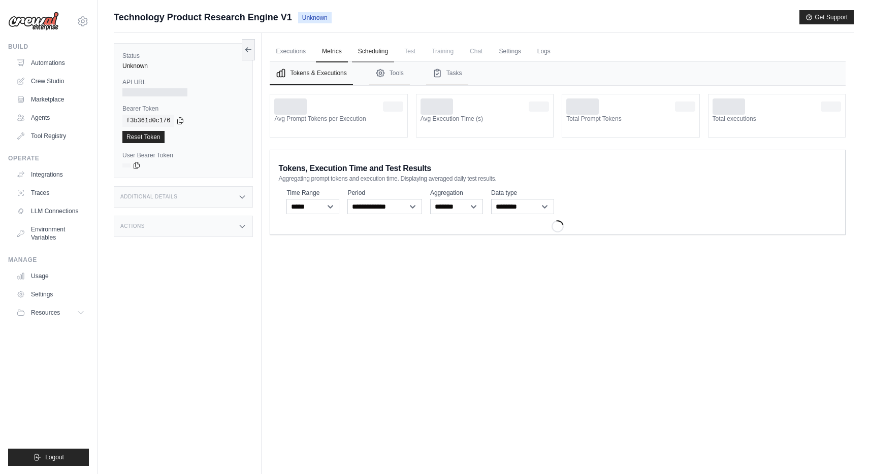
click at [376, 51] on link "Scheduling" at bounding box center [373, 51] width 42 height 21
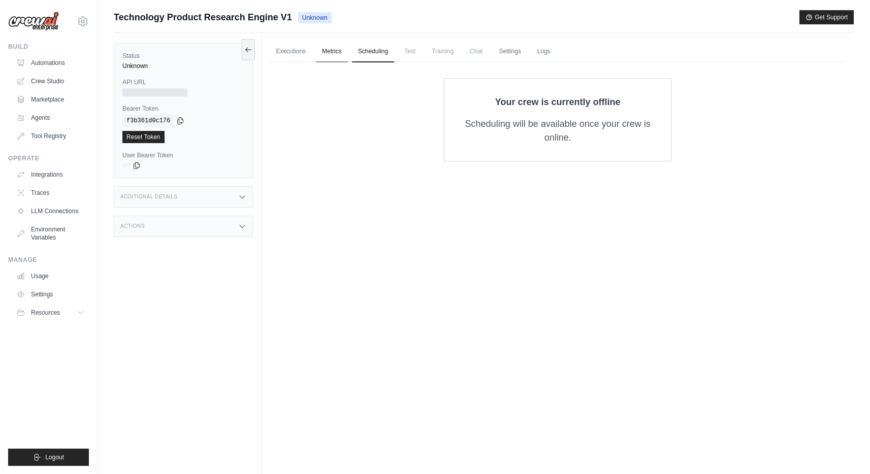
click at [340, 49] on link "Metrics" at bounding box center [332, 51] width 32 height 21
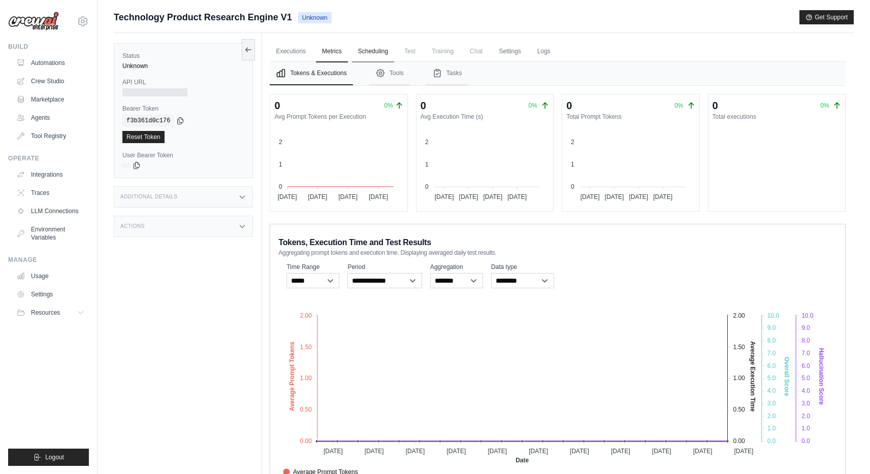
click at [371, 49] on link "Scheduling" at bounding box center [373, 51] width 42 height 21
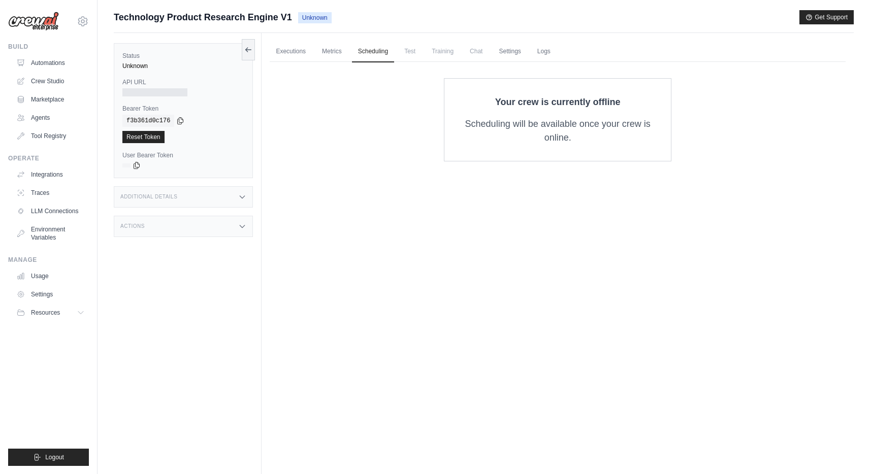
click at [448, 49] on span "Training" at bounding box center [443, 51] width 34 height 20
click at [557, 50] on link "Logs" at bounding box center [543, 51] width 25 height 21
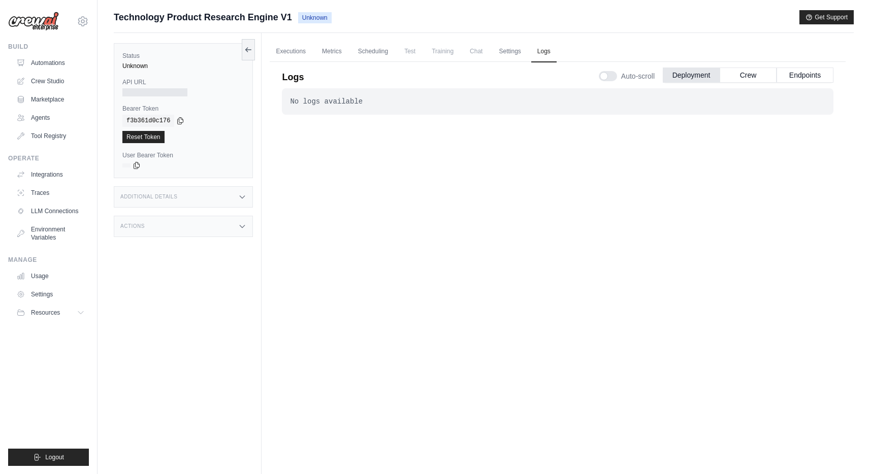
click at [532, 101] on div "No logs available" at bounding box center [557, 102] width 535 height 10
click at [688, 76] on button "Deployment" at bounding box center [691, 74] width 57 height 15
click at [753, 73] on button "Crew" at bounding box center [748, 74] width 57 height 15
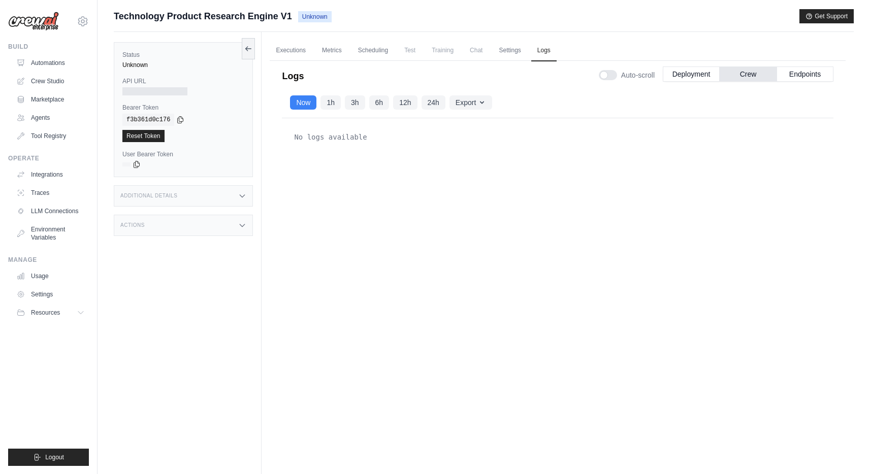
scroll to position [2, 0]
click at [704, 76] on button "Deployment" at bounding box center [691, 72] width 57 height 15
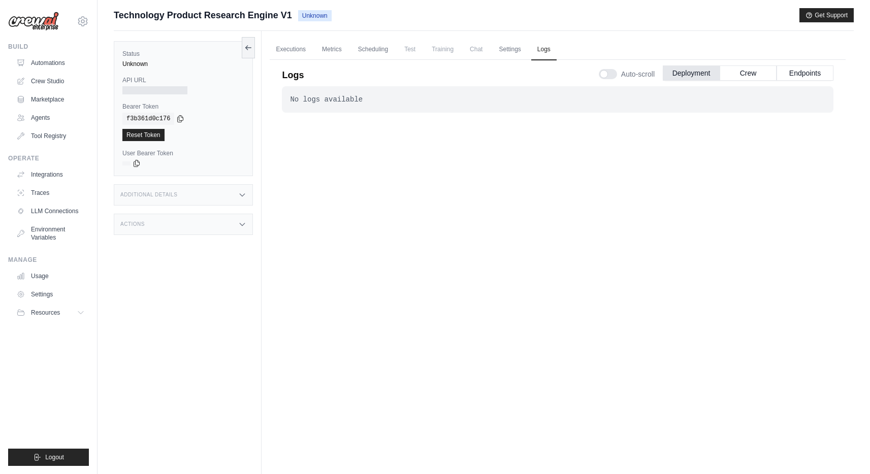
click at [600, 77] on div at bounding box center [608, 74] width 18 height 10
click at [607, 76] on div at bounding box center [608, 74] width 18 height 10
click at [566, 111] on div "No logs available . . ." at bounding box center [558, 99] width 552 height 26
click at [567, 102] on div "No logs available" at bounding box center [557, 99] width 535 height 10
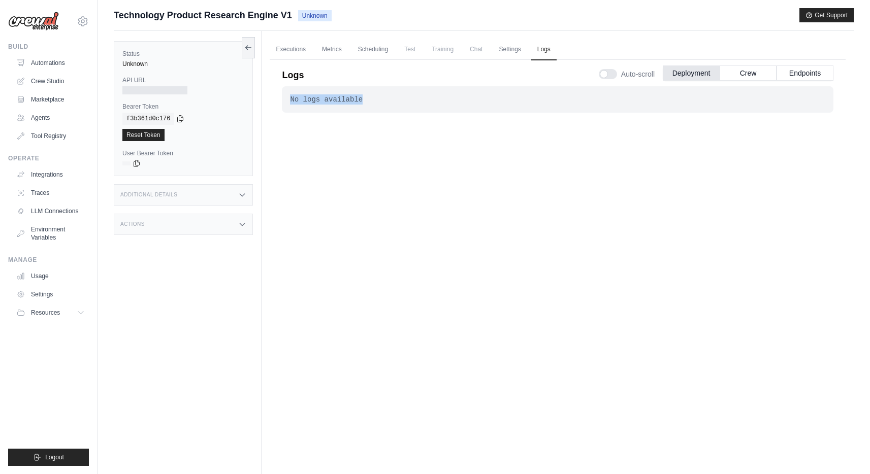
click at [567, 102] on div "No logs available" at bounding box center [557, 99] width 535 height 10
click at [503, 217] on div "No logs available . . ." at bounding box center [558, 269] width 552 height 367
